Goal: Navigation & Orientation: Find specific page/section

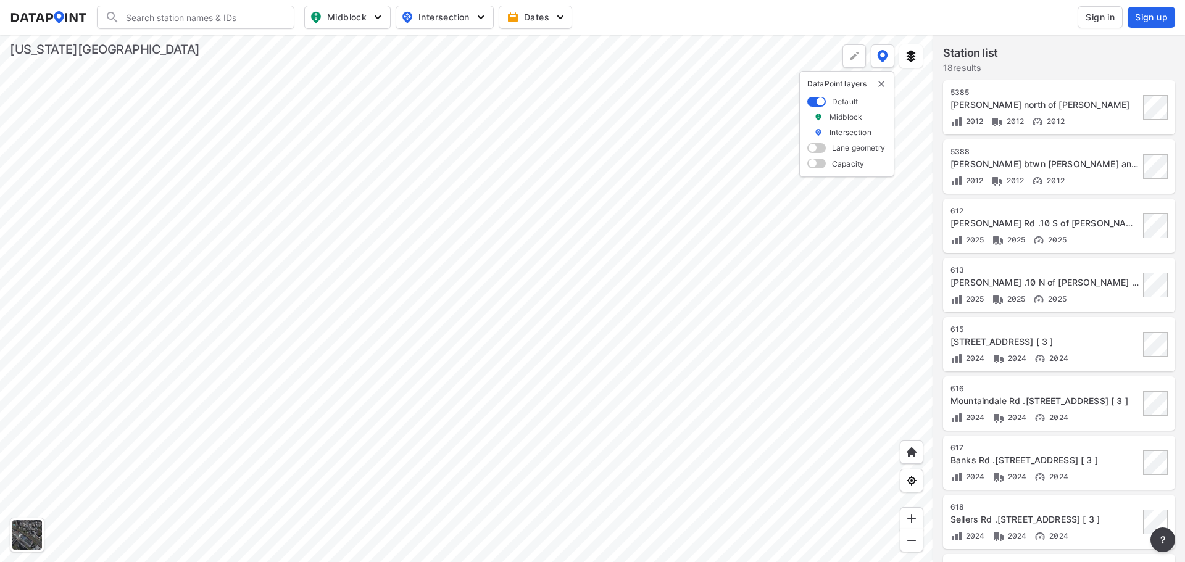
click at [288, 309] on div at bounding box center [466, 299] width 933 height 528
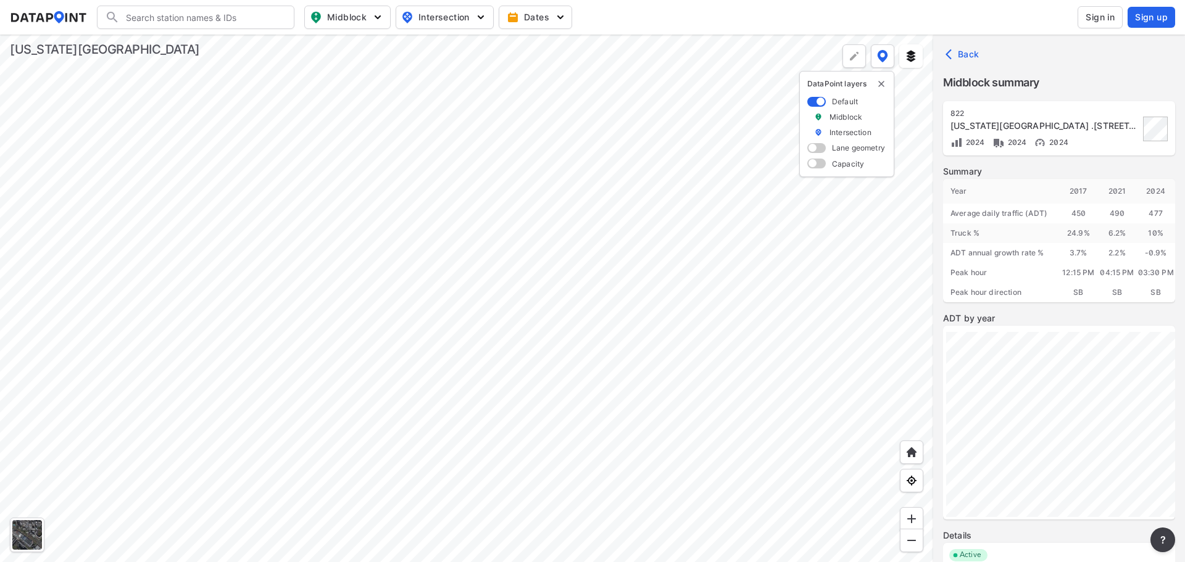
click at [509, 328] on div at bounding box center [466, 299] width 933 height 528
click at [536, 326] on div at bounding box center [466, 299] width 933 height 528
click at [283, 315] on div at bounding box center [466, 299] width 933 height 528
click at [335, 202] on div at bounding box center [466, 299] width 933 height 528
click at [433, 240] on div at bounding box center [466, 299] width 933 height 528
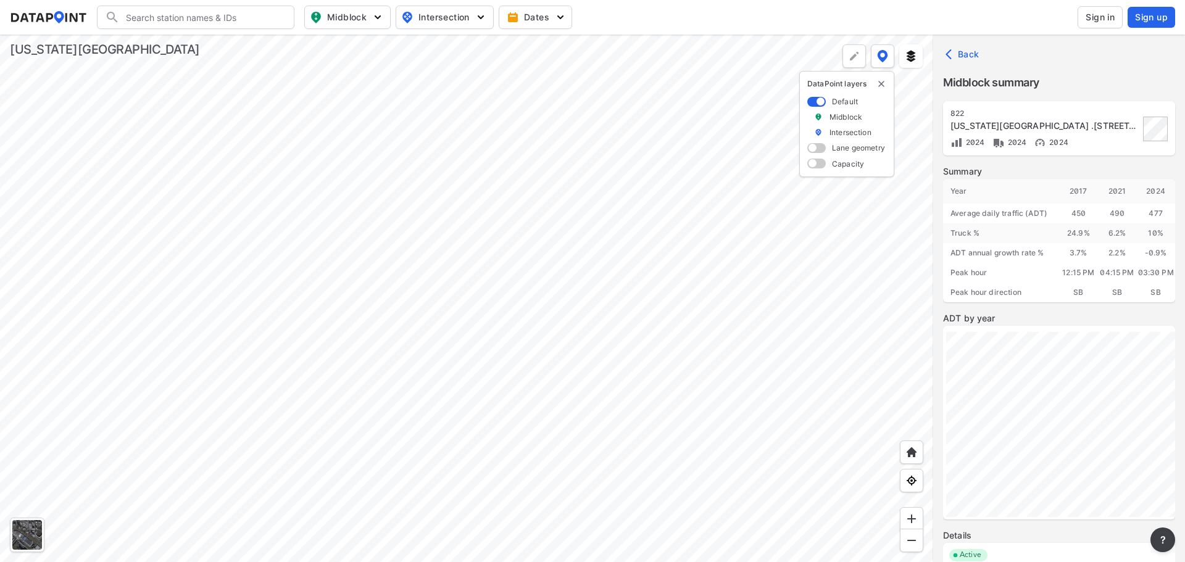
click at [527, 282] on div at bounding box center [466, 299] width 933 height 528
click at [394, 208] on div at bounding box center [466, 299] width 933 height 528
click at [238, 364] on div at bounding box center [466, 299] width 933 height 528
click at [489, 243] on div at bounding box center [466, 299] width 933 height 528
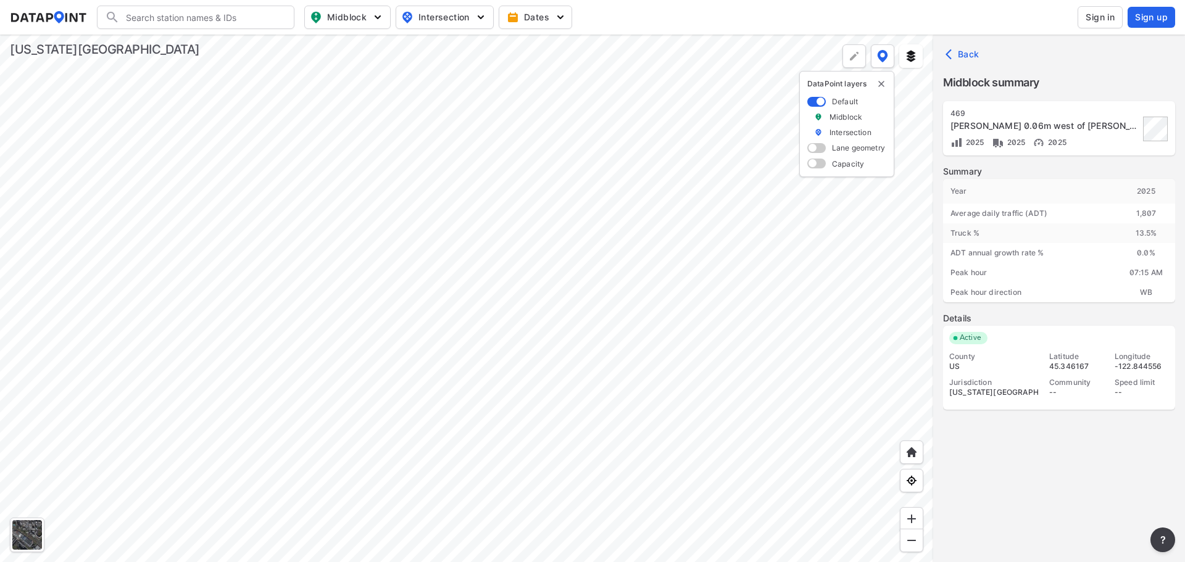
click at [301, 341] on div at bounding box center [466, 299] width 933 height 528
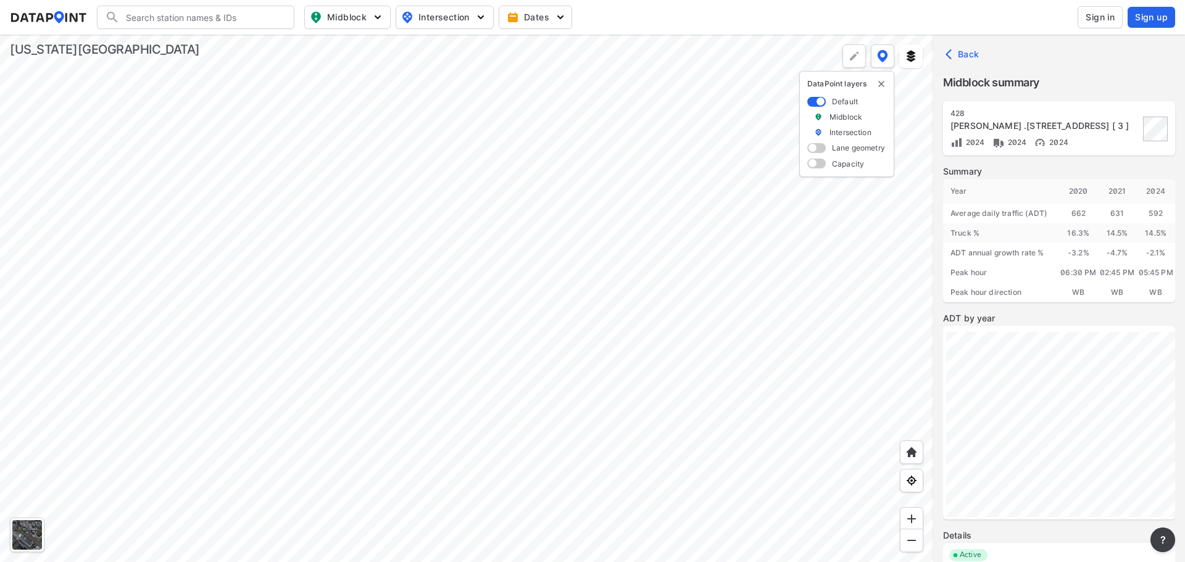
click at [495, 338] on div at bounding box center [466, 299] width 933 height 528
click at [422, 259] on div at bounding box center [466, 299] width 933 height 528
click at [620, 323] on div at bounding box center [466, 299] width 933 height 528
click at [538, 267] on div at bounding box center [466, 299] width 933 height 528
click at [359, 341] on div at bounding box center [466, 299] width 933 height 528
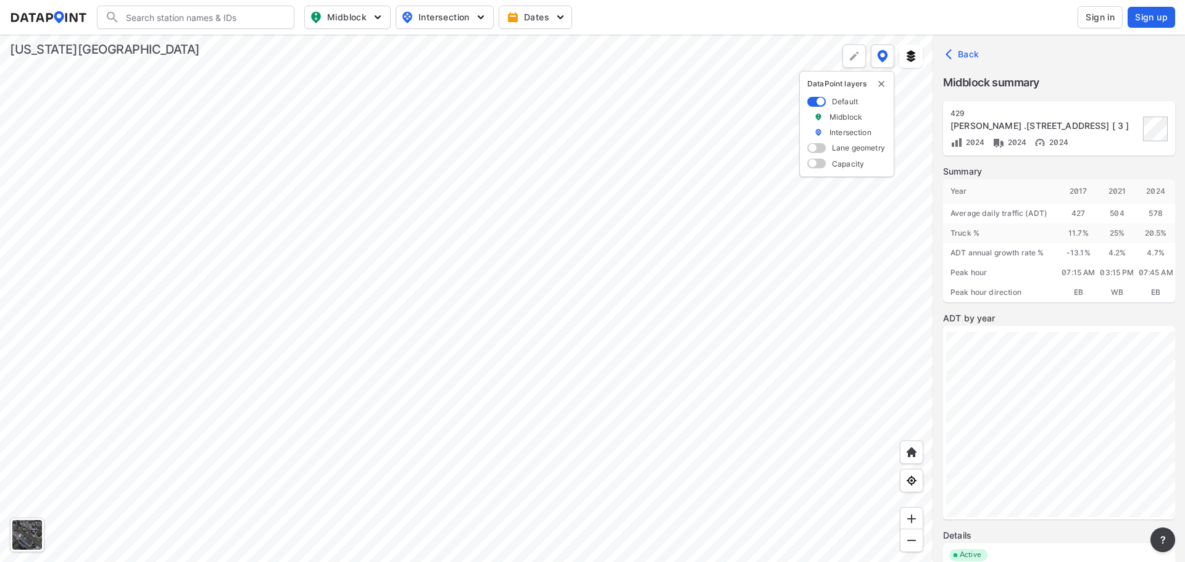
click at [535, 193] on div at bounding box center [466, 299] width 933 height 528
click at [742, 186] on div at bounding box center [466, 299] width 933 height 528
click at [488, 371] on div at bounding box center [466, 299] width 933 height 528
click at [618, 332] on div at bounding box center [466, 299] width 933 height 528
click at [368, 340] on div at bounding box center [466, 299] width 933 height 528
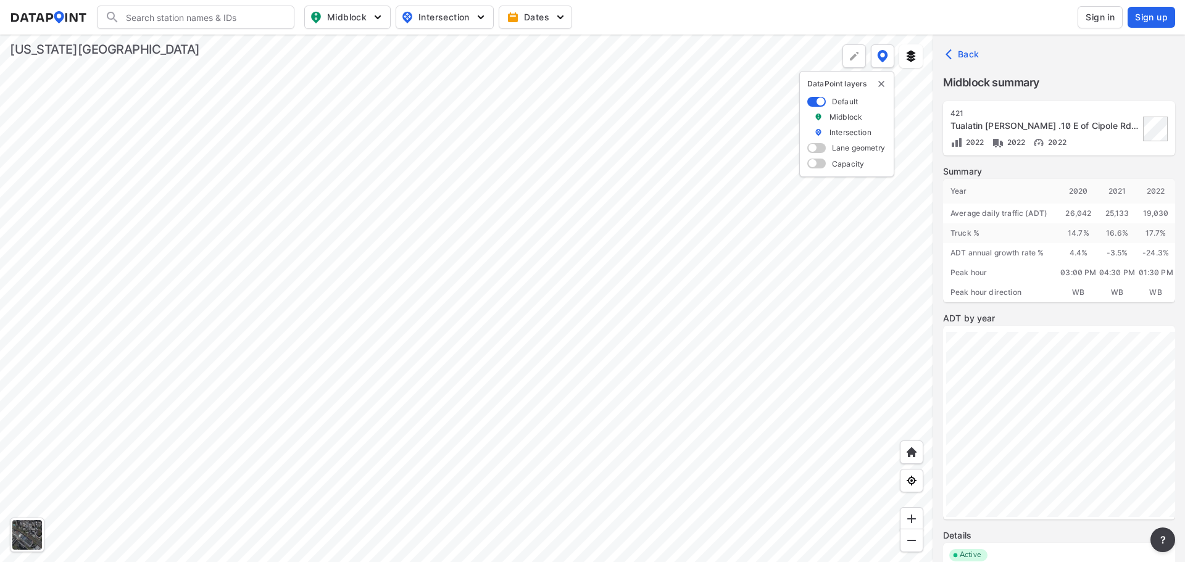
click at [391, 342] on div at bounding box center [466, 299] width 933 height 528
click at [430, 228] on div at bounding box center [466, 299] width 933 height 528
click at [474, 296] on div at bounding box center [466, 299] width 933 height 528
click at [419, 312] on div at bounding box center [466, 299] width 933 height 528
click at [249, 350] on div at bounding box center [466, 299] width 933 height 528
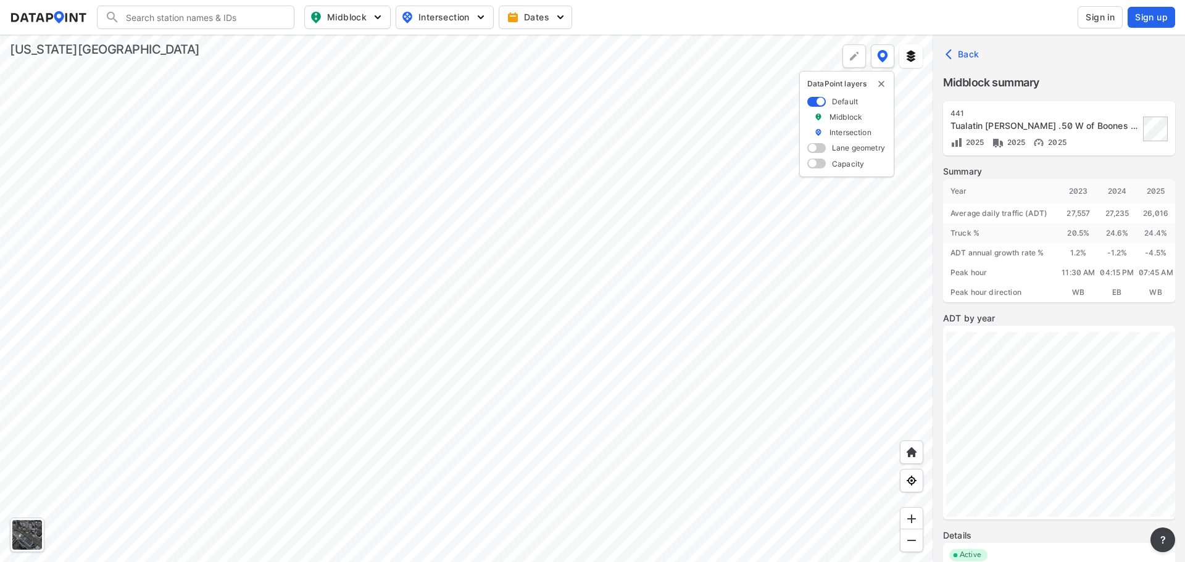
click at [417, 307] on div at bounding box center [466, 299] width 933 height 528
click at [244, 353] on div at bounding box center [466, 299] width 933 height 528
click at [159, 374] on div at bounding box center [466, 299] width 933 height 528
click at [634, 283] on div at bounding box center [466, 299] width 933 height 528
click at [419, 322] on div at bounding box center [466, 299] width 933 height 528
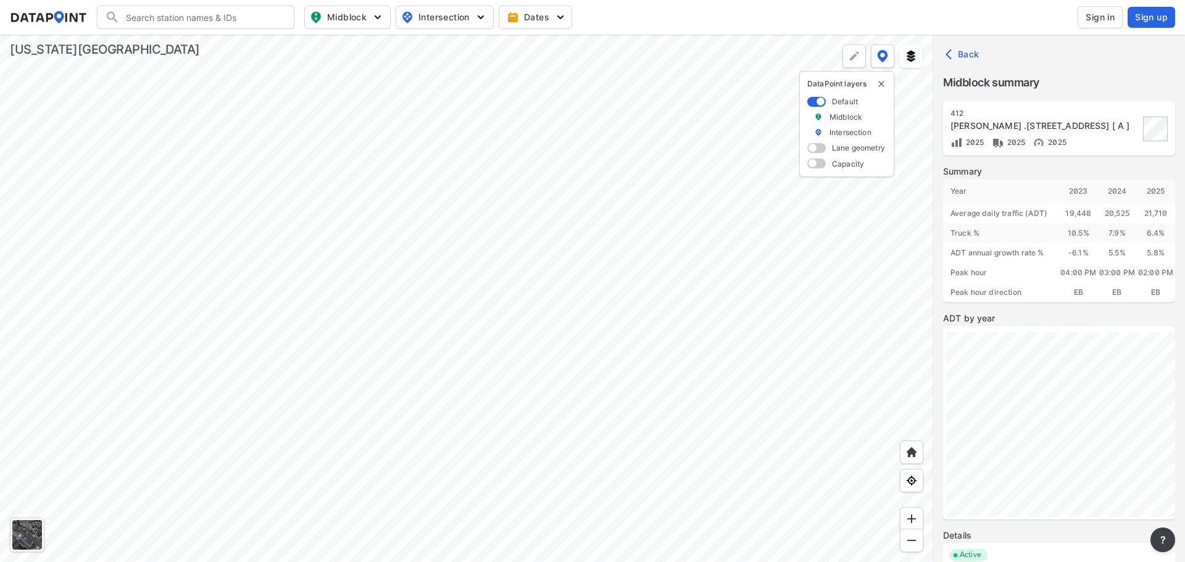
click at [446, 288] on div at bounding box center [466, 299] width 933 height 528
click at [443, 442] on div at bounding box center [466, 299] width 933 height 528
click at [481, 254] on div at bounding box center [466, 299] width 933 height 528
click at [468, 385] on div at bounding box center [466, 299] width 933 height 528
click at [621, 275] on div at bounding box center [466, 299] width 933 height 528
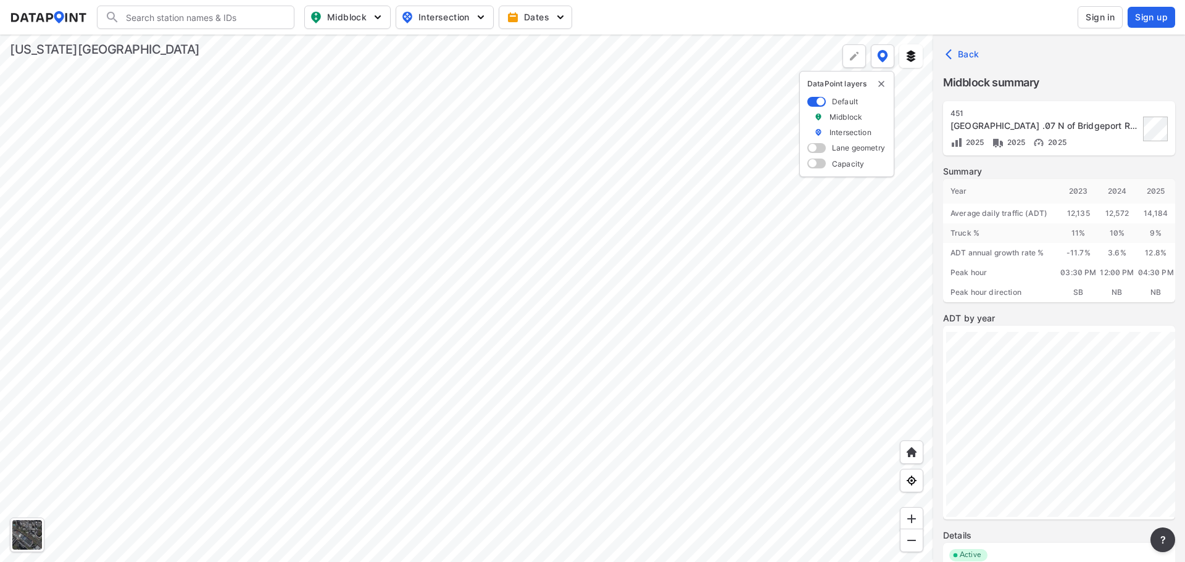
click at [393, 296] on div at bounding box center [466, 299] width 933 height 528
click at [383, 170] on div at bounding box center [466, 299] width 933 height 528
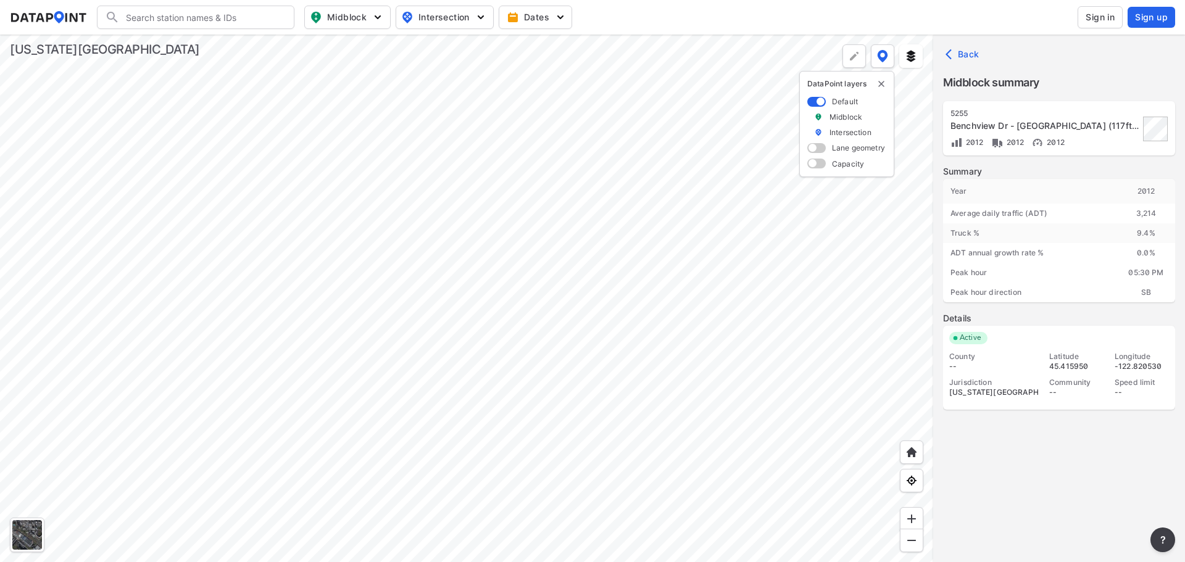
click at [459, 208] on div at bounding box center [466, 299] width 933 height 528
click at [381, 244] on div at bounding box center [466, 299] width 933 height 528
click at [311, 219] on div at bounding box center [466, 299] width 933 height 528
click at [248, 290] on div at bounding box center [466, 299] width 933 height 528
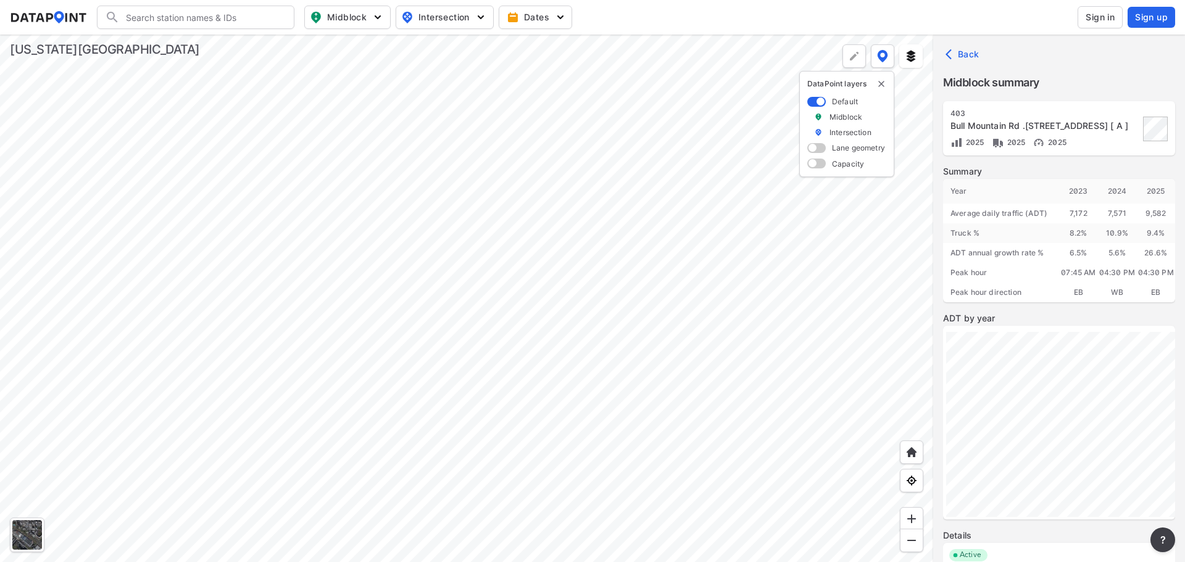
click at [449, 358] on div at bounding box center [466, 299] width 933 height 528
click at [285, 152] on div at bounding box center [466, 299] width 933 height 528
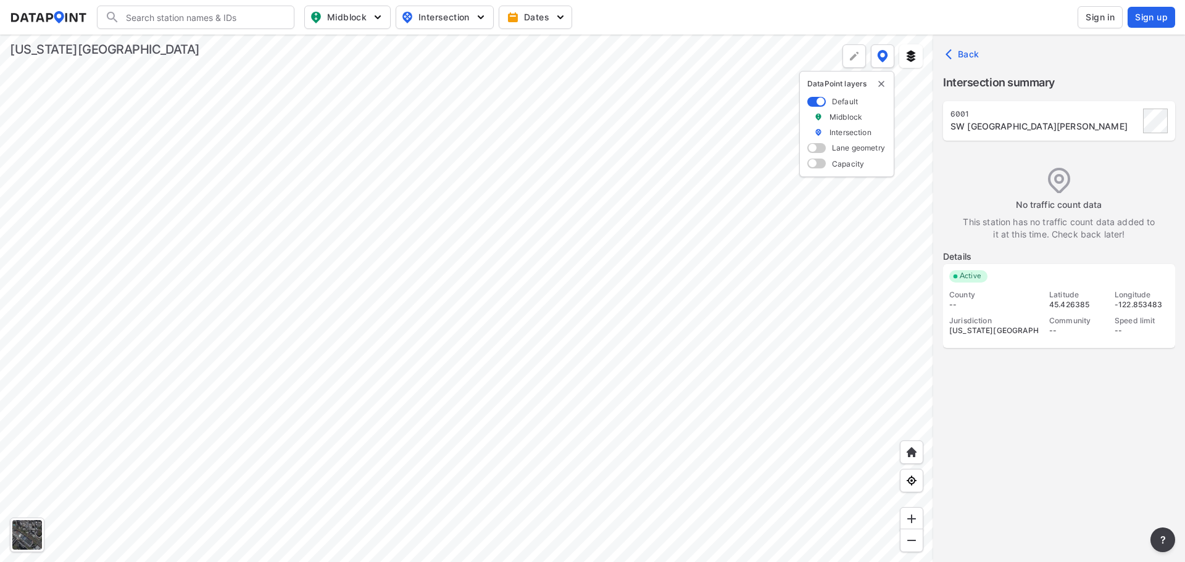
click at [286, 215] on div at bounding box center [466, 299] width 933 height 528
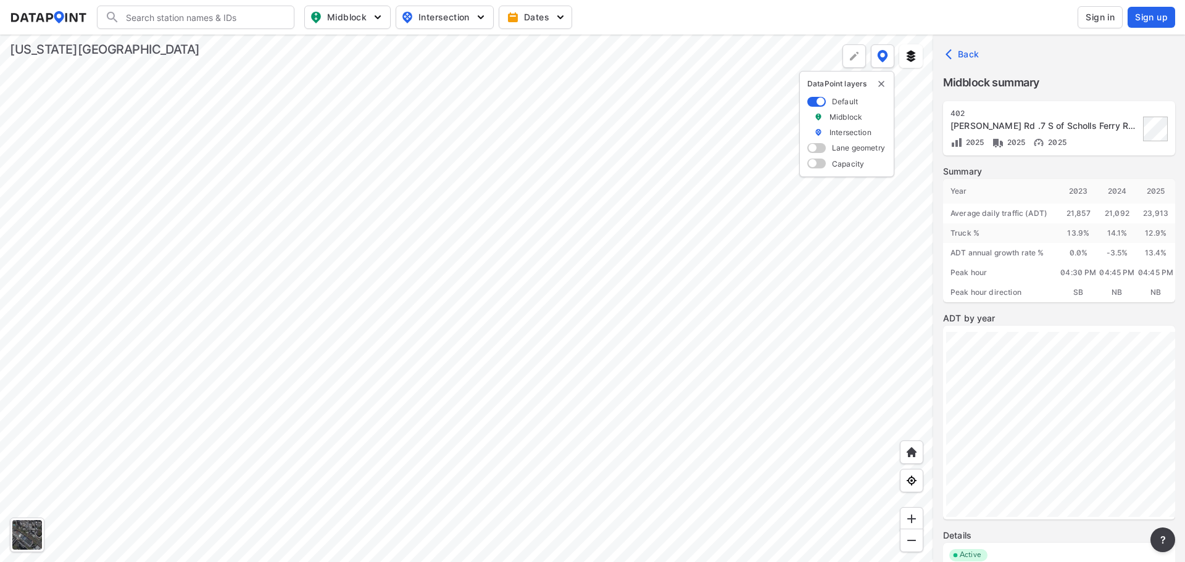
click at [344, 137] on div at bounding box center [466, 299] width 933 height 528
click at [314, 252] on div at bounding box center [466, 299] width 933 height 528
click at [380, 373] on div at bounding box center [466, 299] width 933 height 528
click at [583, 177] on div at bounding box center [466, 299] width 933 height 528
click at [677, 122] on div at bounding box center [466, 299] width 933 height 528
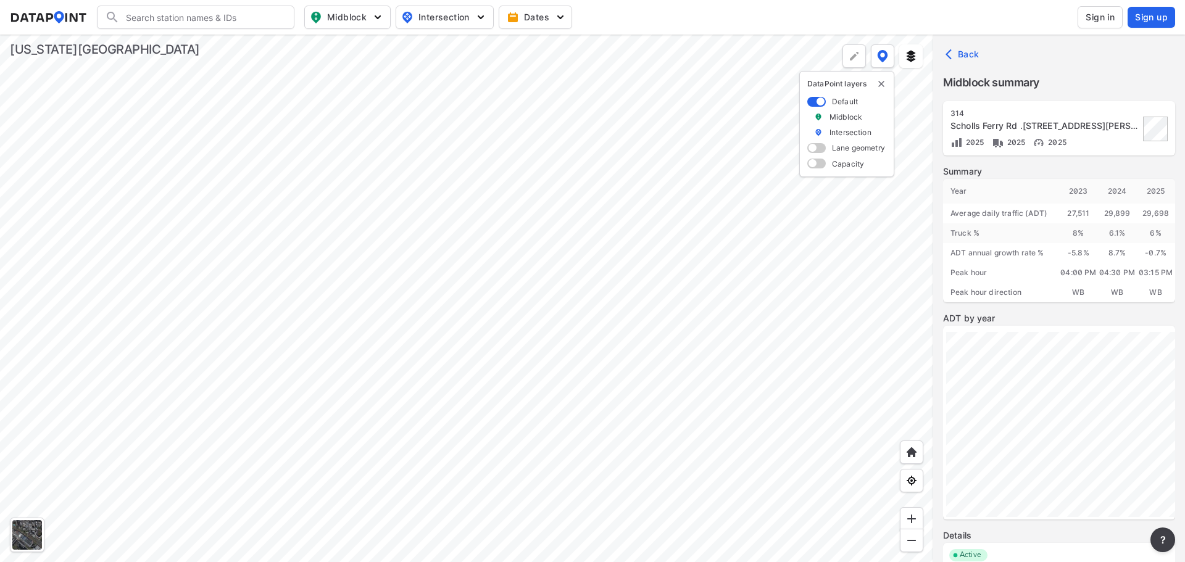
click at [556, 299] on div at bounding box center [466, 299] width 933 height 528
click at [535, 225] on div at bounding box center [466, 299] width 933 height 528
click at [374, 323] on div at bounding box center [466, 299] width 933 height 528
click at [535, 217] on div at bounding box center [466, 299] width 933 height 528
click at [559, 253] on div at bounding box center [466, 299] width 933 height 528
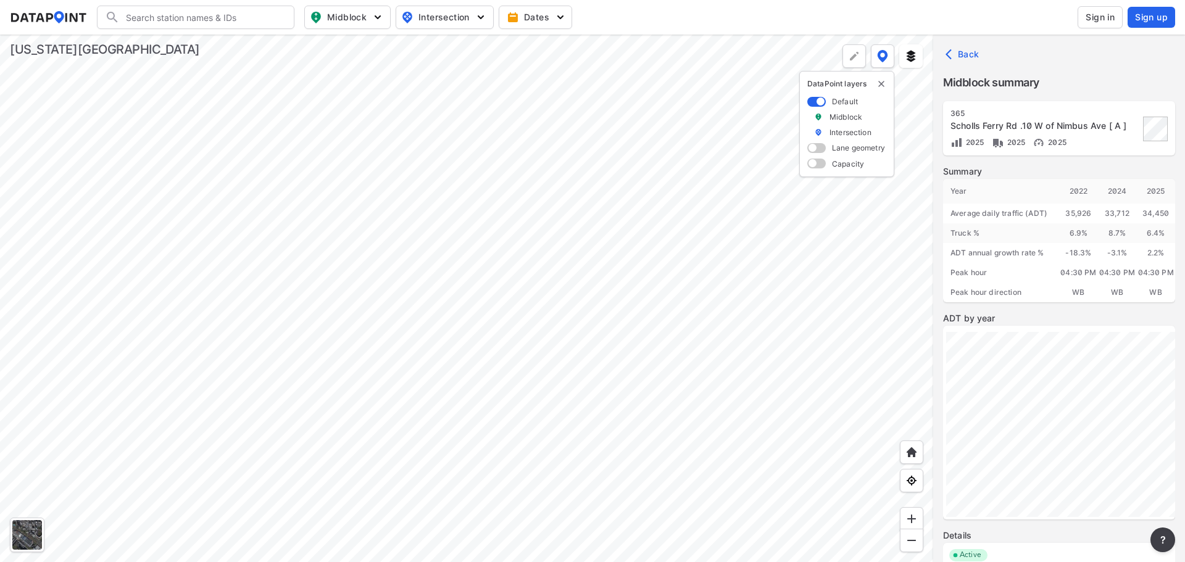
click at [574, 117] on div at bounding box center [466, 299] width 933 height 528
click at [419, 136] on div at bounding box center [466, 299] width 933 height 528
click at [485, 202] on div at bounding box center [466, 299] width 933 height 528
click at [457, 270] on div at bounding box center [466, 299] width 933 height 528
click at [577, 261] on div at bounding box center [466, 299] width 933 height 528
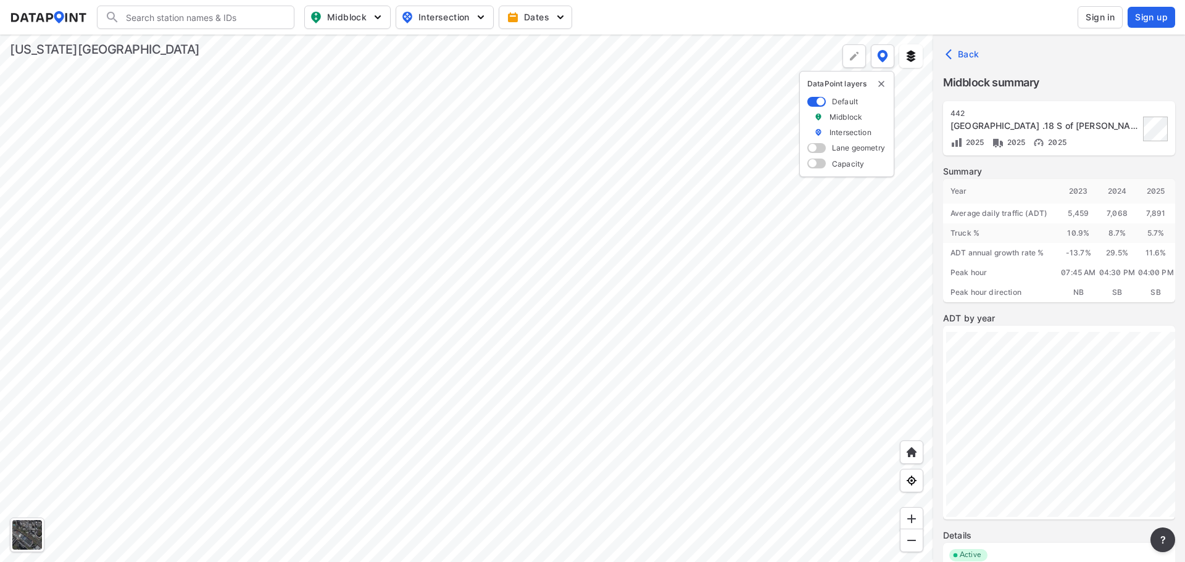
click at [401, 313] on div at bounding box center [466, 299] width 933 height 528
click at [493, 379] on div at bounding box center [466, 299] width 933 height 528
click at [530, 225] on div at bounding box center [466, 299] width 933 height 528
click at [508, 457] on div at bounding box center [466, 299] width 933 height 528
click at [508, 271] on div at bounding box center [466, 299] width 933 height 528
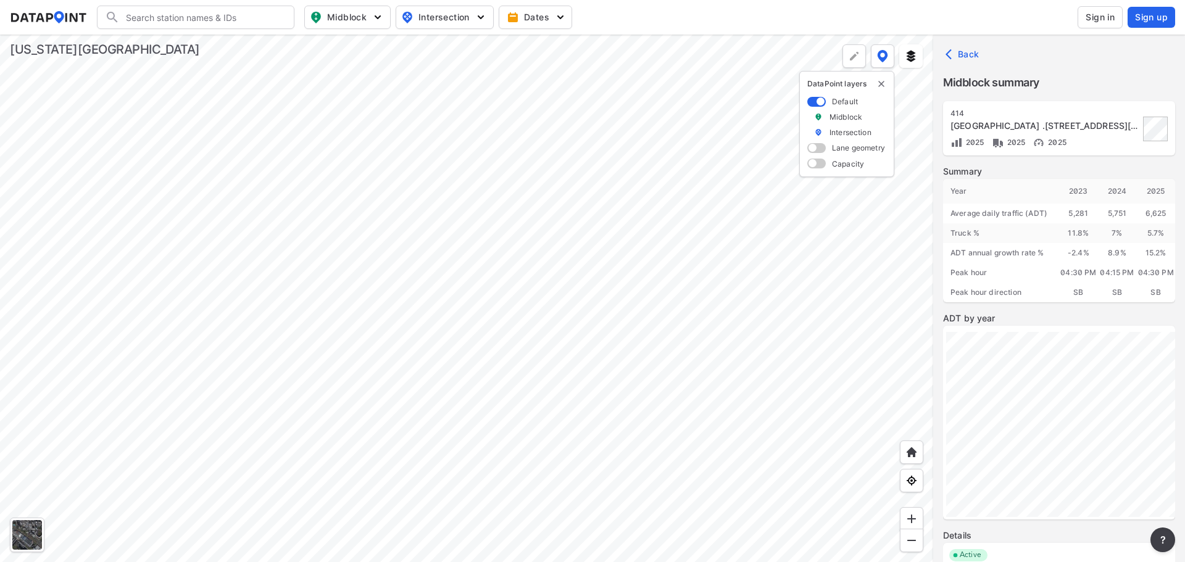
click at [506, 101] on div at bounding box center [466, 299] width 933 height 528
click at [421, 282] on div at bounding box center [466, 299] width 933 height 528
click at [429, 180] on div at bounding box center [466, 299] width 933 height 528
click at [485, 223] on div at bounding box center [466, 299] width 933 height 528
click at [250, 218] on div at bounding box center [466, 299] width 933 height 528
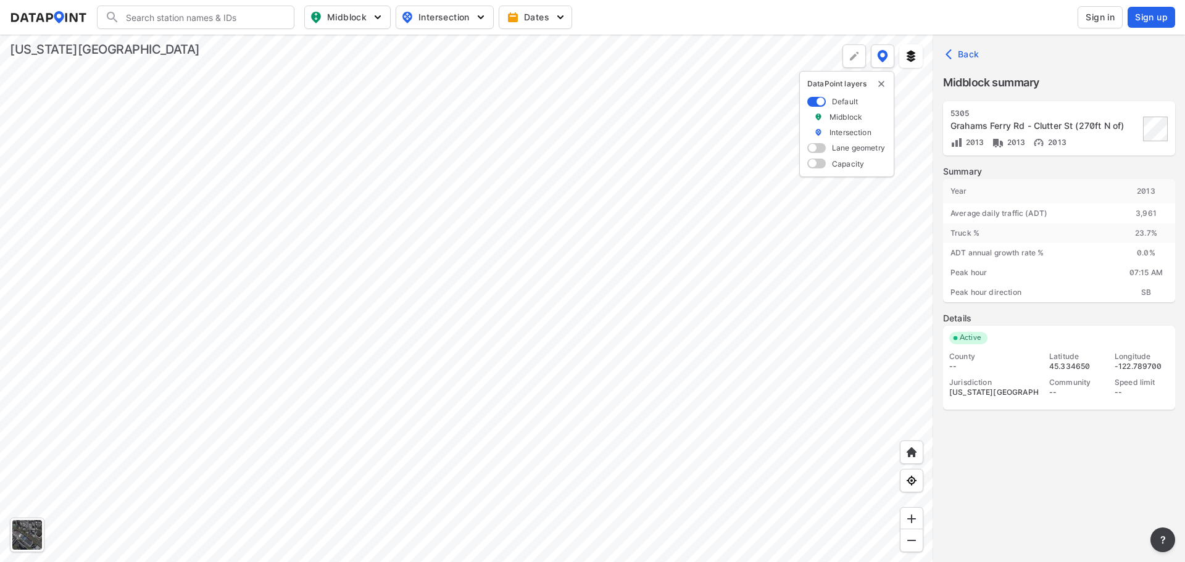
click at [186, 338] on div at bounding box center [466, 299] width 933 height 528
click at [322, 309] on div at bounding box center [466, 299] width 933 height 528
click at [349, 132] on div at bounding box center [466, 299] width 933 height 528
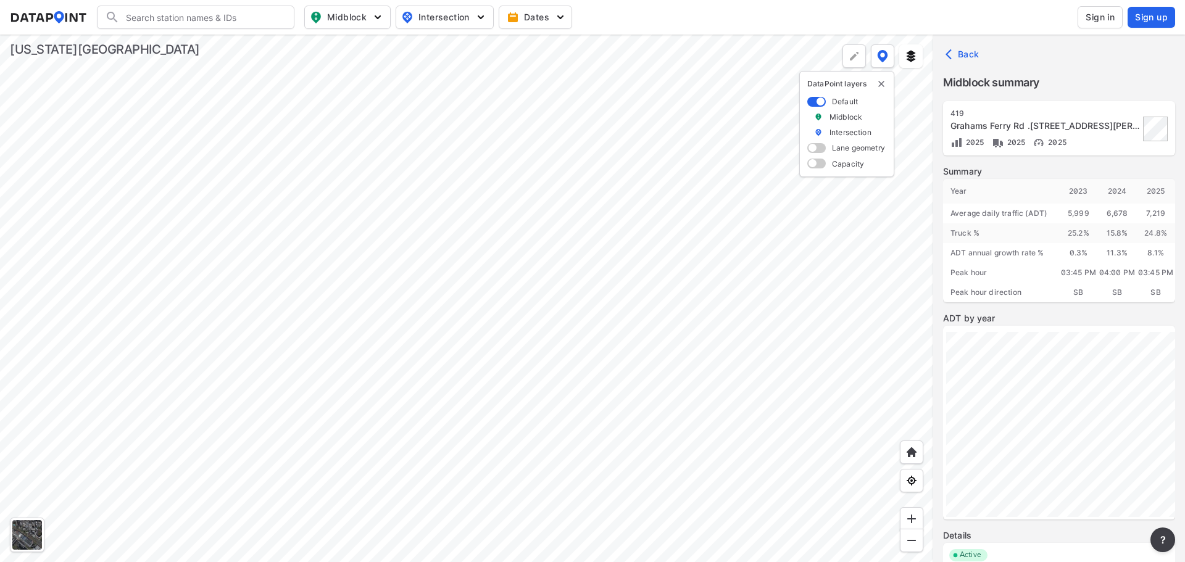
click at [409, 233] on div at bounding box center [466, 299] width 933 height 528
click at [362, 290] on div at bounding box center [466, 299] width 933 height 528
click at [317, 219] on div at bounding box center [466, 299] width 933 height 528
click at [303, 236] on div at bounding box center [466, 299] width 933 height 528
click at [366, 102] on div at bounding box center [466, 299] width 933 height 528
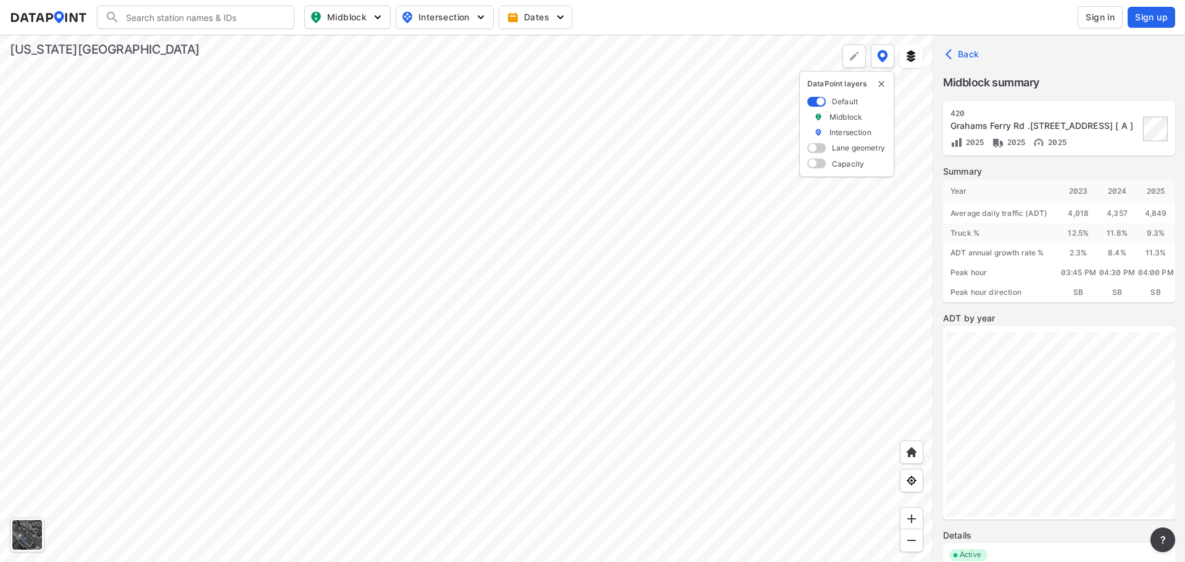
click at [365, 287] on div at bounding box center [466, 299] width 933 height 528
click at [591, 283] on div at bounding box center [466, 299] width 933 height 528
click at [529, 267] on div at bounding box center [466, 299] width 933 height 528
click at [501, 126] on div at bounding box center [466, 299] width 933 height 528
click at [426, 361] on div at bounding box center [466, 299] width 933 height 528
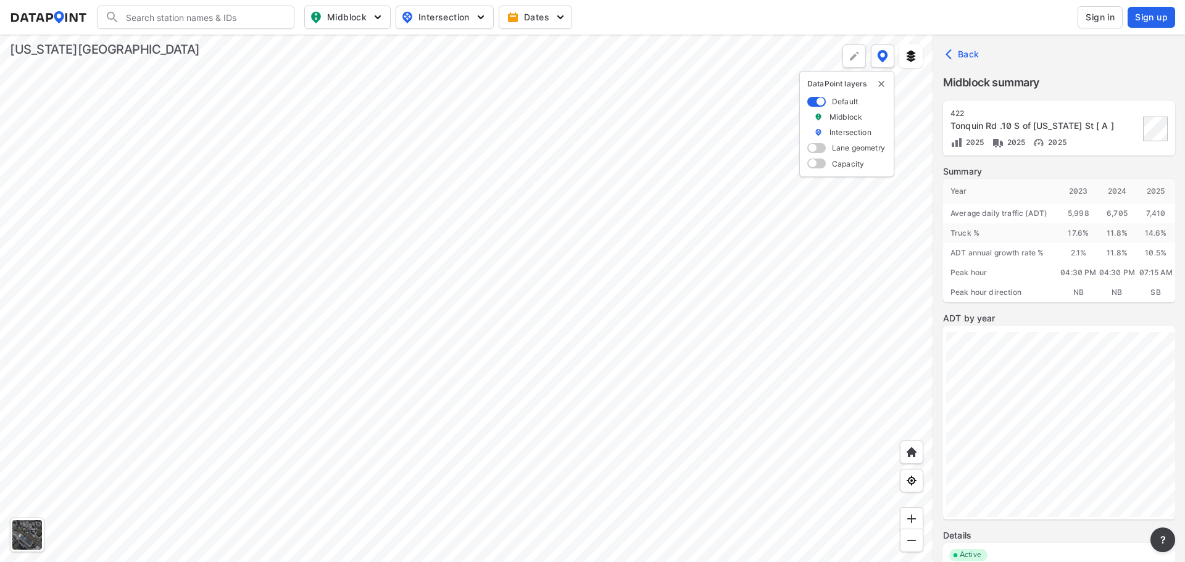
click at [365, 321] on div at bounding box center [466, 299] width 933 height 528
click at [323, 146] on div at bounding box center [466, 299] width 933 height 528
click at [344, 392] on div at bounding box center [466, 299] width 933 height 528
click at [206, 395] on div at bounding box center [466, 299] width 933 height 528
click at [363, 317] on div at bounding box center [466, 299] width 933 height 528
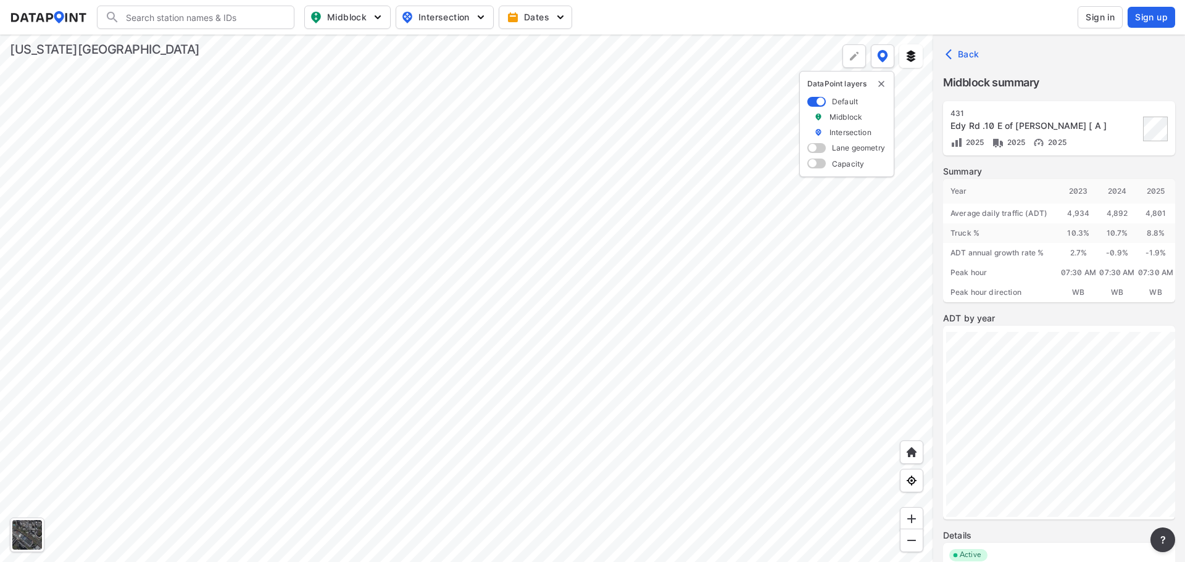
click at [323, 308] on div at bounding box center [466, 299] width 933 height 528
click at [296, 277] on div at bounding box center [466, 299] width 933 height 528
click at [307, 249] on div at bounding box center [466, 299] width 933 height 528
click at [262, 169] on div at bounding box center [466, 299] width 933 height 528
click at [303, 178] on div at bounding box center [466, 299] width 933 height 528
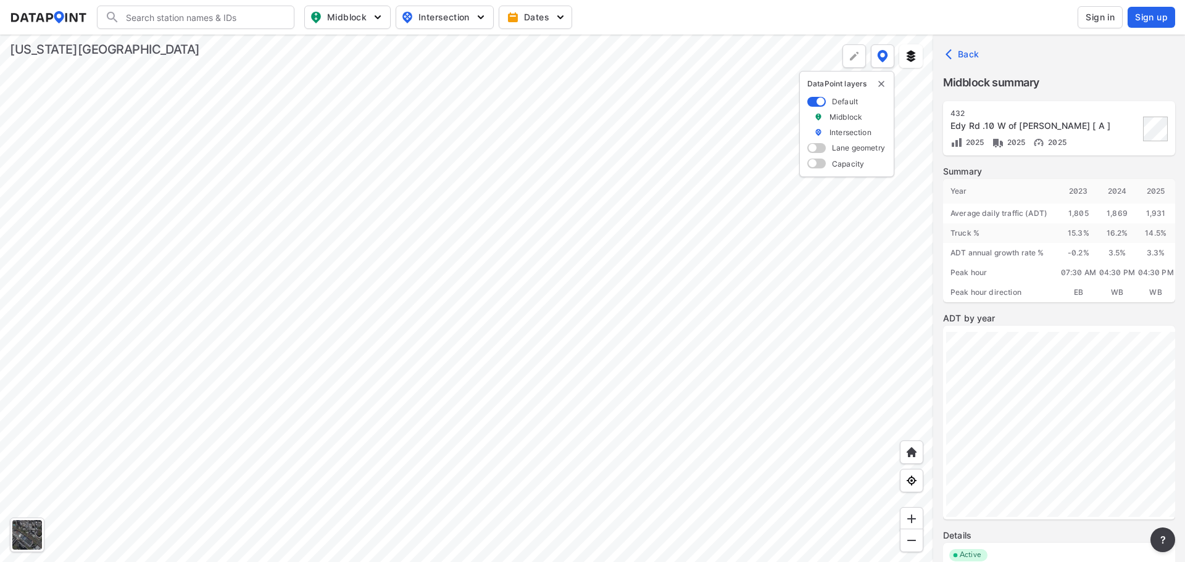
click at [306, 246] on div at bounding box center [466, 299] width 933 height 528
click at [382, 264] on div at bounding box center [466, 299] width 933 height 528
click at [285, 386] on div at bounding box center [466, 299] width 933 height 528
click at [630, 261] on div at bounding box center [466, 299] width 933 height 528
click at [501, 115] on div at bounding box center [466, 299] width 933 height 528
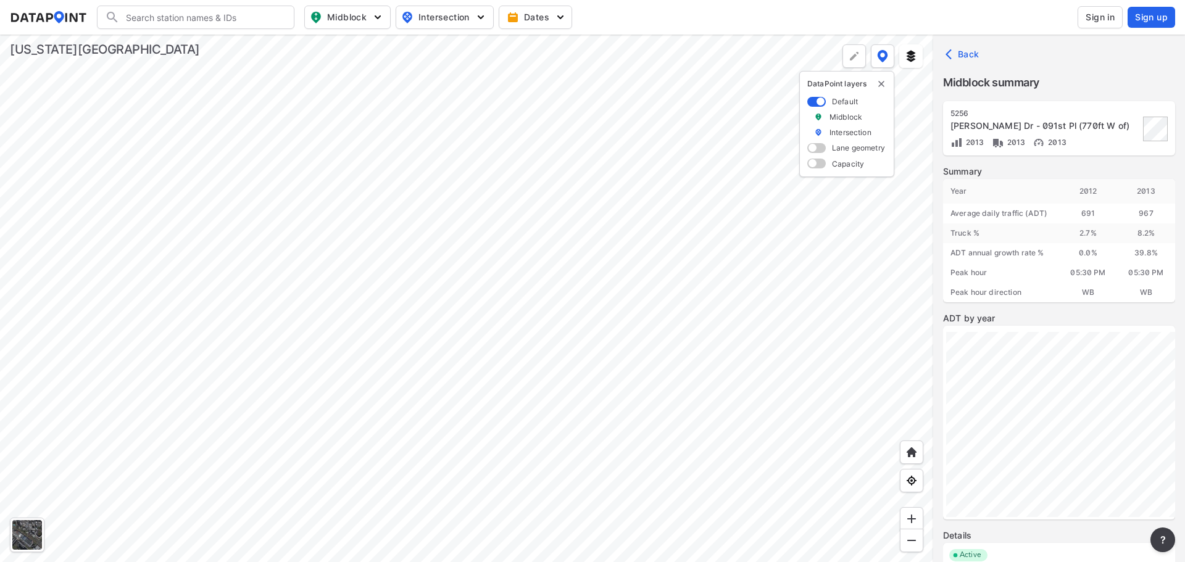
click at [499, 159] on div at bounding box center [466, 299] width 933 height 528
click at [471, 357] on div at bounding box center [466, 299] width 933 height 528
click at [256, 285] on div at bounding box center [466, 299] width 933 height 528
click at [288, 162] on div at bounding box center [466, 299] width 933 height 528
click at [377, 230] on div at bounding box center [466, 299] width 933 height 528
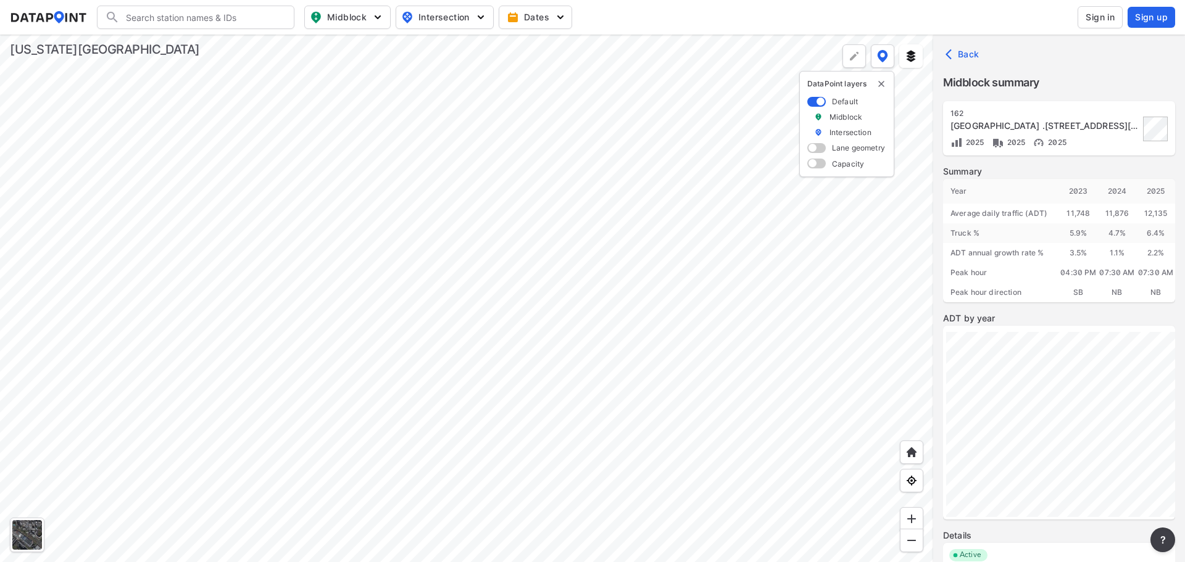
click at [296, 378] on div at bounding box center [466, 299] width 933 height 528
click at [246, 332] on div at bounding box center [466, 299] width 933 height 528
click at [48, 188] on div at bounding box center [466, 299] width 933 height 528
click at [208, 268] on div at bounding box center [466, 299] width 933 height 528
click at [188, 163] on div at bounding box center [466, 299] width 933 height 528
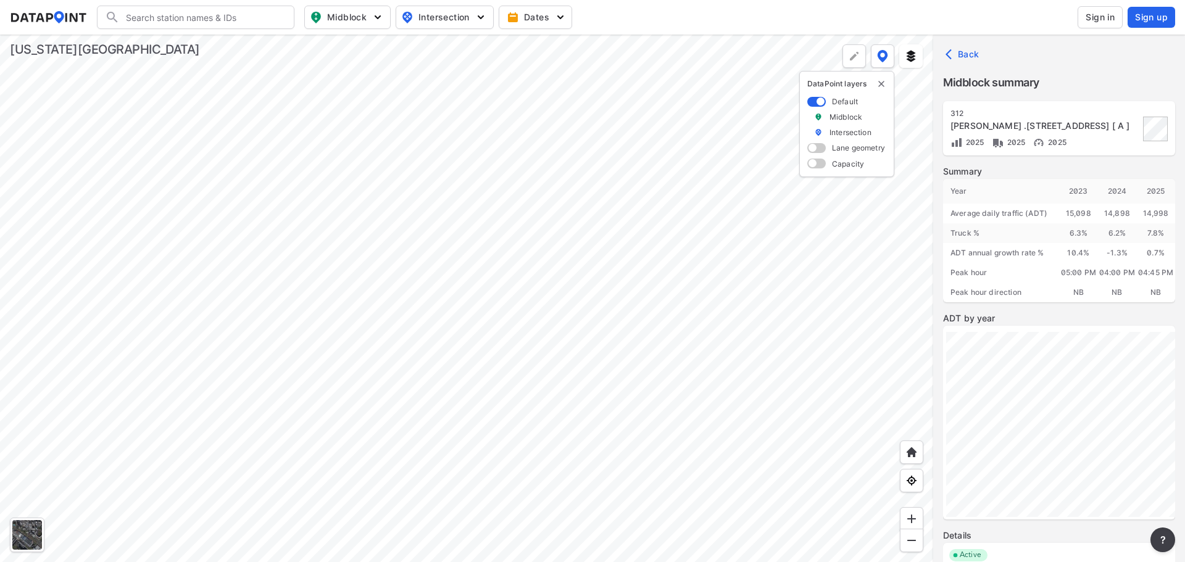
click at [133, 289] on div at bounding box center [466, 299] width 933 height 528
click at [391, 125] on div at bounding box center [466, 299] width 933 height 528
click at [424, 119] on div at bounding box center [466, 299] width 933 height 528
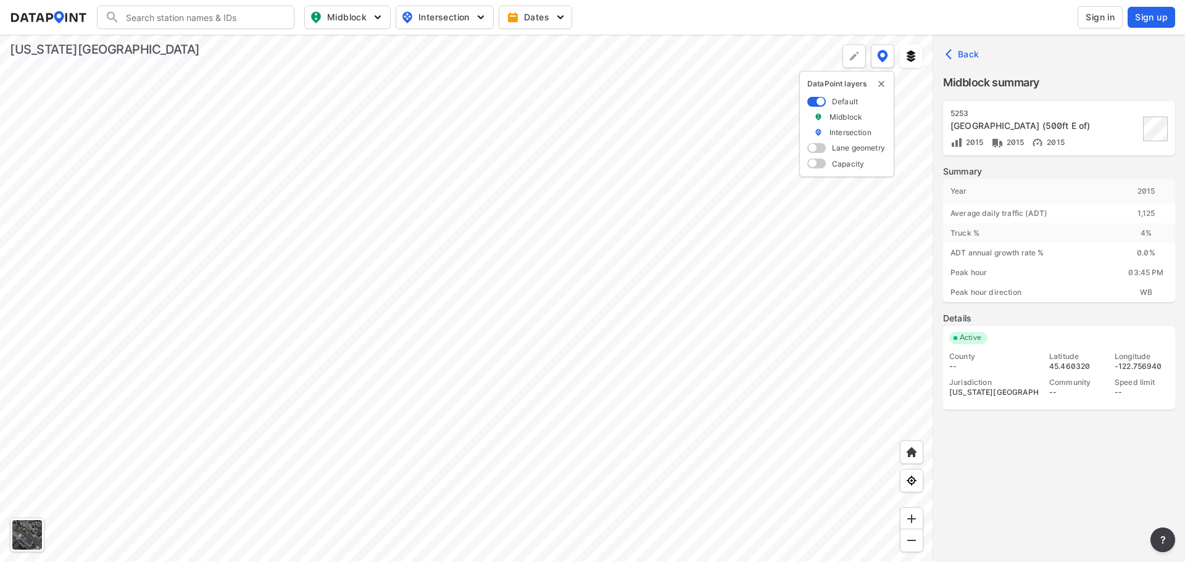
click at [387, 133] on div at bounding box center [466, 299] width 933 height 528
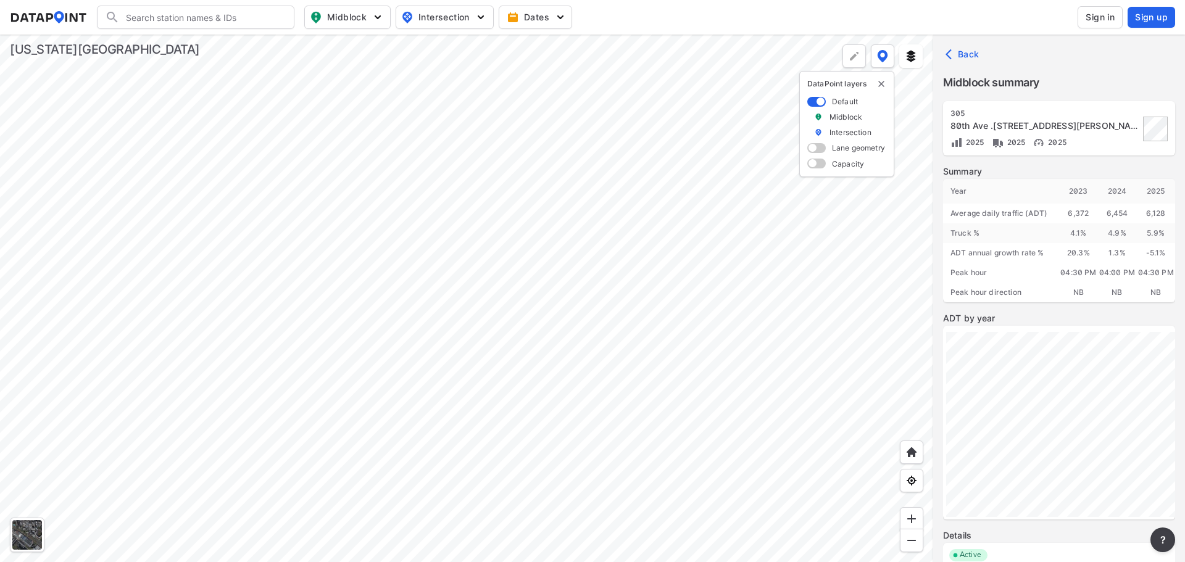
click at [428, 235] on div at bounding box center [466, 299] width 933 height 528
click at [661, 475] on div at bounding box center [466, 299] width 933 height 528
click at [427, 386] on div at bounding box center [466, 299] width 933 height 528
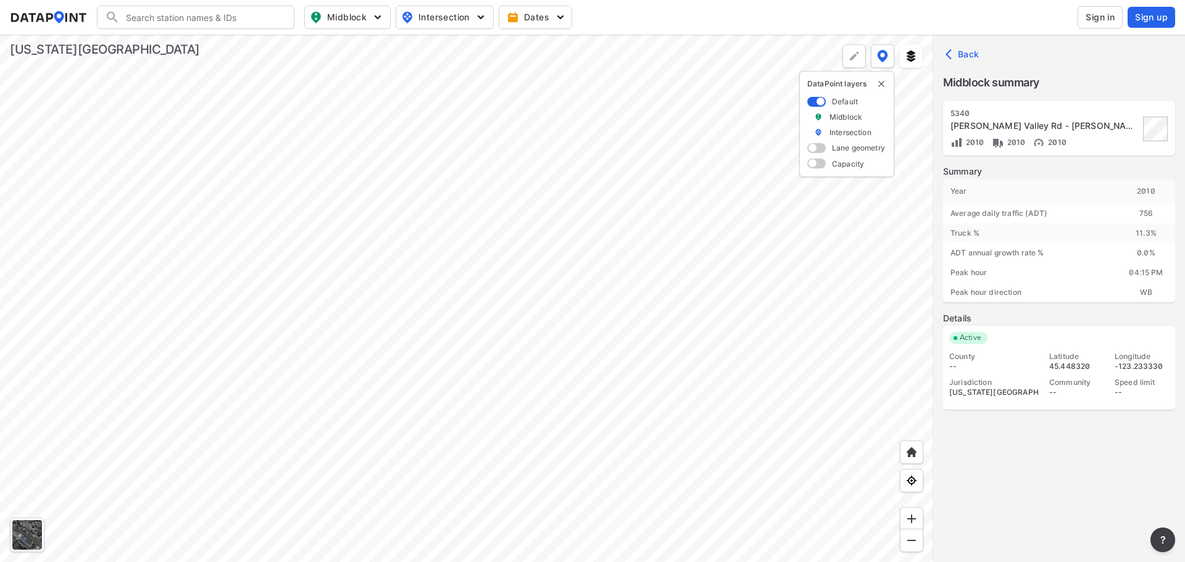
click at [485, 275] on div at bounding box center [466, 299] width 933 height 528
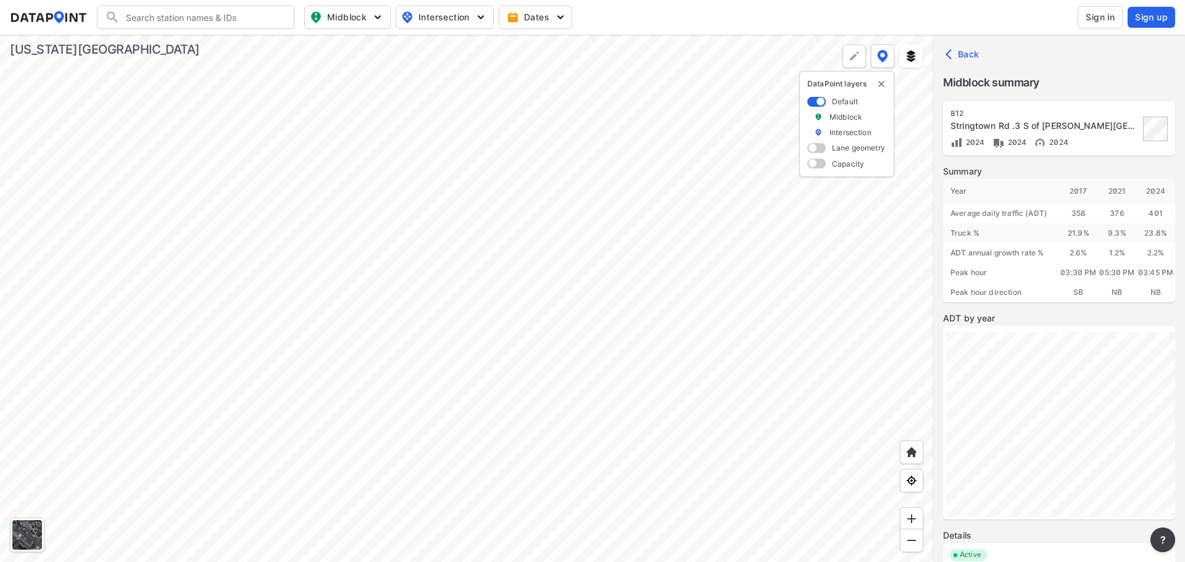
click at [441, 199] on div at bounding box center [466, 299] width 933 height 528
click at [419, 177] on div at bounding box center [466, 299] width 933 height 528
click at [385, 129] on div at bounding box center [466, 299] width 933 height 528
